Goal: Transaction & Acquisition: Book appointment/travel/reservation

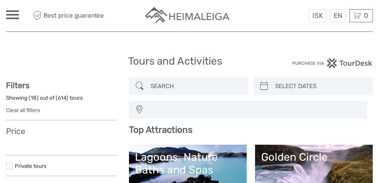
click at [336, 16] on div "EN English Español Deutsch" at bounding box center [338, 15] width 16 height 13
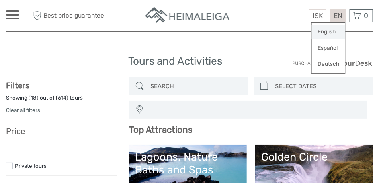
click at [329, 30] on link "English" at bounding box center [328, 32] width 33 height 14
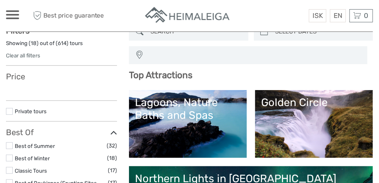
scroll to position [60, 0]
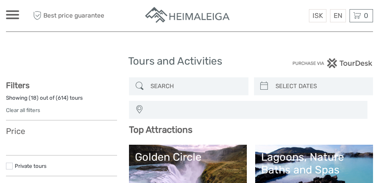
select select
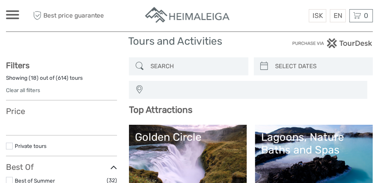
select select
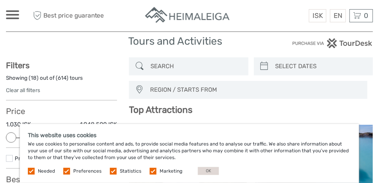
scroll to position [60, 0]
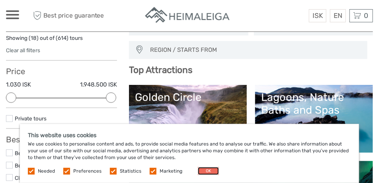
click at [207, 171] on button "OK" at bounding box center [208, 171] width 21 height 8
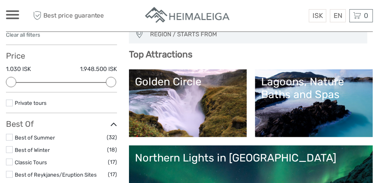
scroll to position [80, 0]
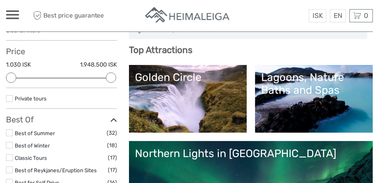
click at [7, 145] on label at bounding box center [9, 145] width 7 height 7
click at [0, 0] on input "checkbox" at bounding box center [0, 0] width 0 height 0
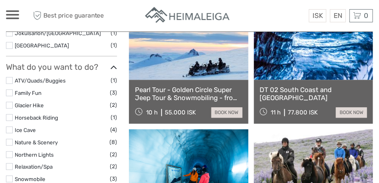
scroll to position [407, 0]
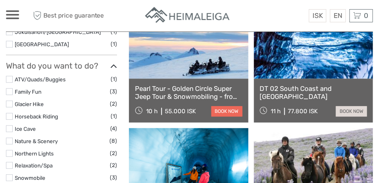
click at [226, 109] on link "book now" at bounding box center [226, 111] width 31 height 10
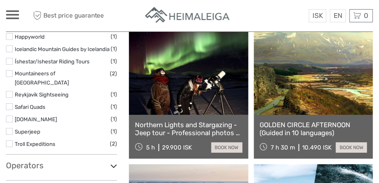
scroll to position [646, 0]
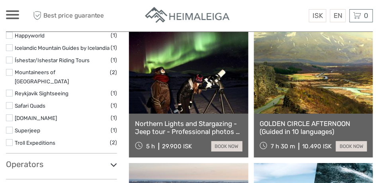
click at [303, 84] on link at bounding box center [313, 70] width 119 height 88
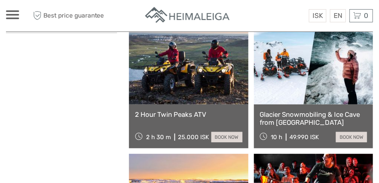
scroll to position [765, 0]
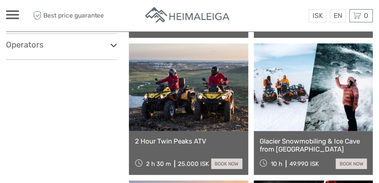
click at [313, 146] on link "Glacier Snowmobiling & Ice Cave from [GEOGRAPHIC_DATA]" at bounding box center [313, 145] width 107 height 16
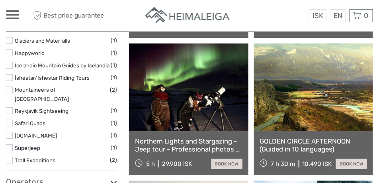
scroll to position [626, 0]
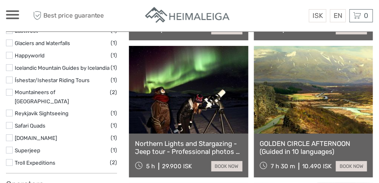
click at [337, 119] on link at bounding box center [313, 90] width 119 height 88
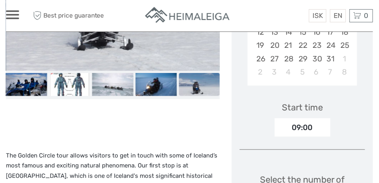
scroll to position [239, 0]
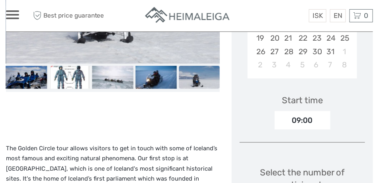
click at [72, 76] on img at bounding box center [69, 77] width 41 height 23
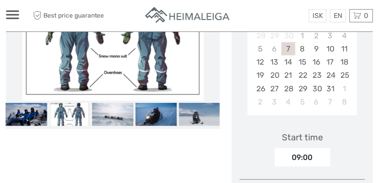
scroll to position [119, 0]
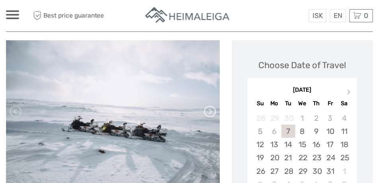
click at [211, 110] on link at bounding box center [209, 111] width 13 height 13
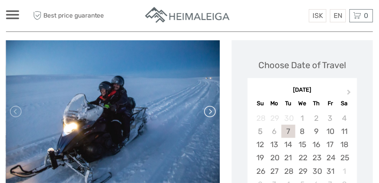
click at [211, 110] on link at bounding box center [209, 111] width 13 height 13
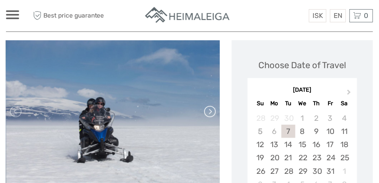
click at [211, 110] on link at bounding box center [209, 111] width 13 height 13
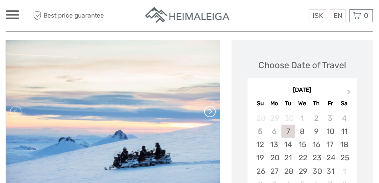
click at [211, 110] on link at bounding box center [209, 111] width 13 height 13
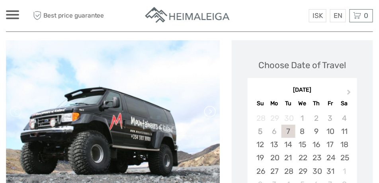
click at [211, 110] on link at bounding box center [209, 111] width 13 height 13
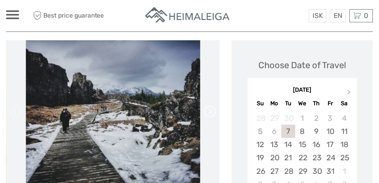
click at [210, 111] on link at bounding box center [209, 111] width 13 height 13
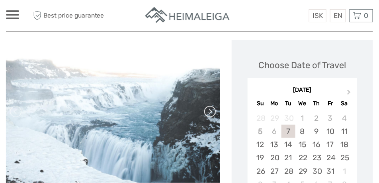
click at [211, 111] on link at bounding box center [209, 111] width 13 height 13
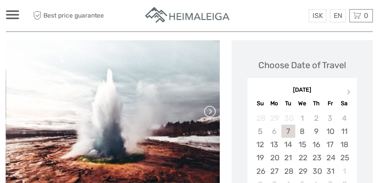
click at [211, 111] on link at bounding box center [209, 111] width 13 height 13
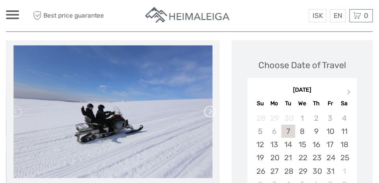
click at [211, 111] on link at bounding box center [209, 111] width 13 height 13
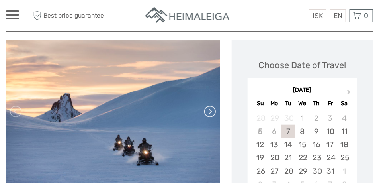
click at [211, 111] on link at bounding box center [209, 111] width 13 height 13
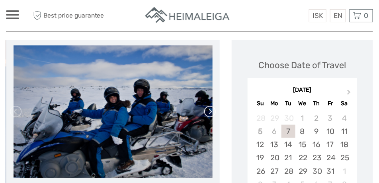
click at [211, 110] on link at bounding box center [209, 111] width 13 height 13
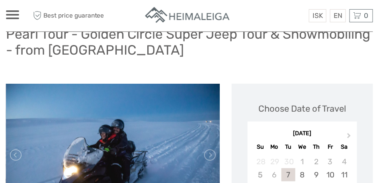
scroll to position [0, 0]
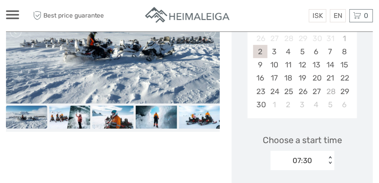
scroll to position [179, 0]
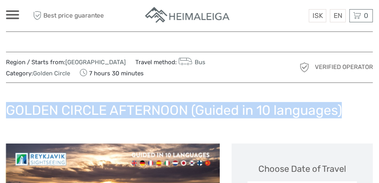
drag, startPoint x: 4, startPoint y: 108, endPoint x: 346, endPoint y: 113, distance: 341.9
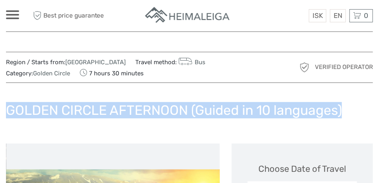
copy h1 "GOLDEN CIRCLE AFTERNOON (Guided in 10 languages)"
click at [322, 124] on div "GOLDEN CIRCLE AFTERNOON (Guided in 10 languages)" at bounding box center [189, 113] width 367 height 29
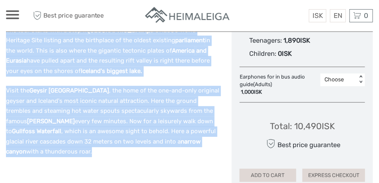
scroll to position [508, 0]
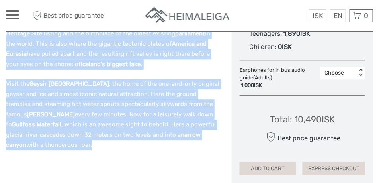
drag, startPoint x: 3, startPoint y: 123, endPoint x: 205, endPoint y: 172, distance: 207.9
copy div "Simply put, if you only do one tour in Iceland , then this should be the one! T…"
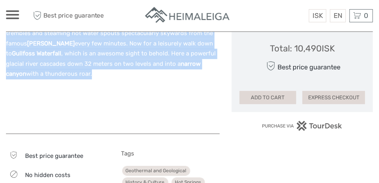
scroll to position [588, 0]
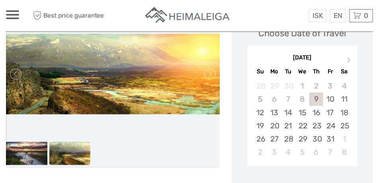
scroll to position [130, 0]
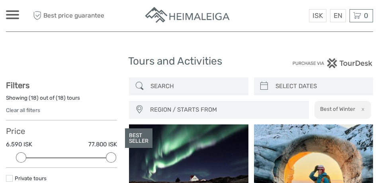
select select
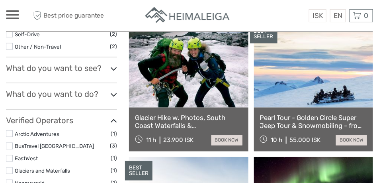
scroll to position [248, 0]
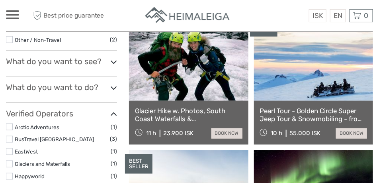
click at [305, 113] on link "Pearl Tour - Golden Circle Super Jeep Tour & Snowmobiling - from [GEOGRAPHIC_DA…" at bounding box center [313, 115] width 107 height 16
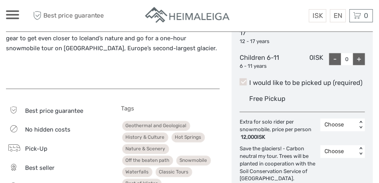
scroll to position [458, 0]
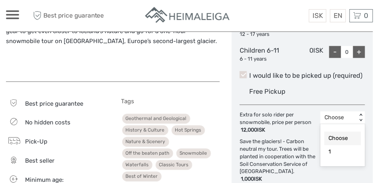
click at [360, 114] on div "< >" at bounding box center [360, 117] width 7 height 8
click at [328, 150] on div "1" at bounding box center [342, 152] width 37 height 14
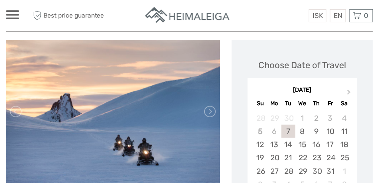
scroll to position [139, 0]
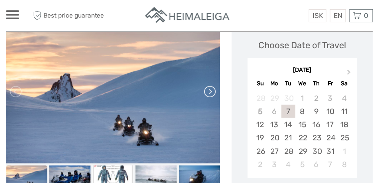
click at [211, 90] on link at bounding box center [209, 91] width 13 height 13
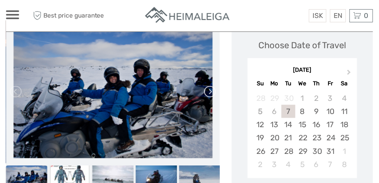
click at [211, 90] on link at bounding box center [209, 91] width 13 height 13
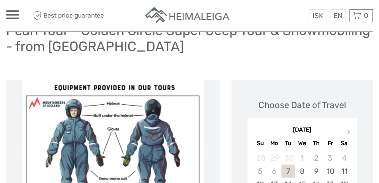
scroll to position [0, 0]
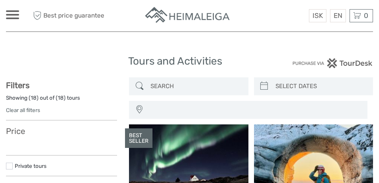
select select
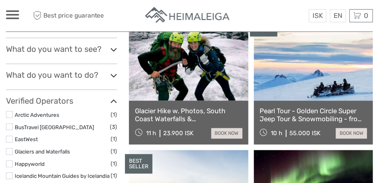
select select
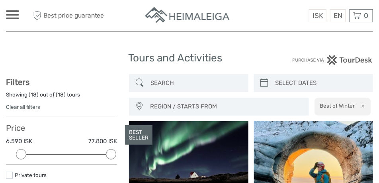
scroll to position [0, 0]
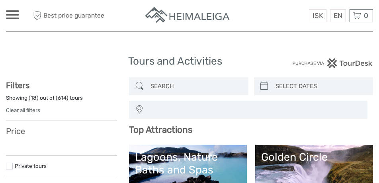
select select
